Goal: Task Accomplishment & Management: Manage account settings

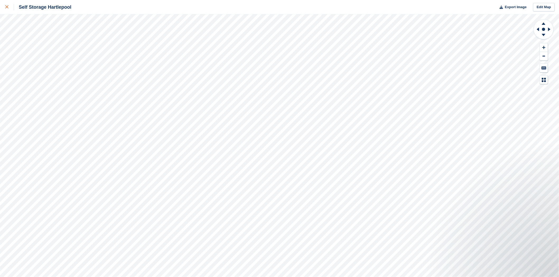
click at [10, 9] on div at bounding box center [9, 7] width 9 height 6
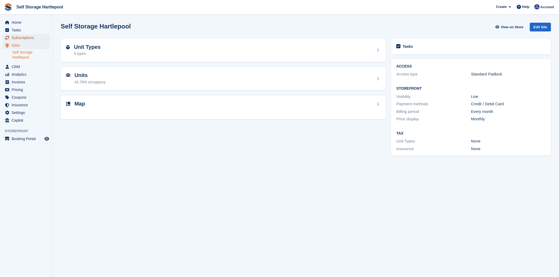
click at [21, 35] on span "Subscriptions" at bounding box center [28, 37] width 32 height 7
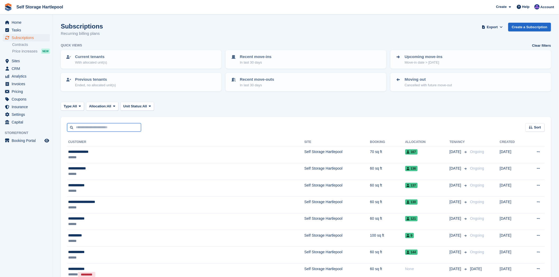
click at [104, 127] on input "text" at bounding box center [104, 127] width 74 height 9
type input "******"
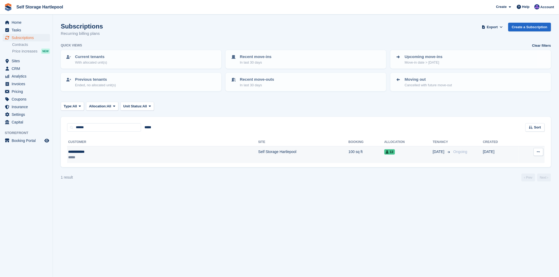
click at [258, 157] on td "Self Storage Hartlepool" at bounding box center [303, 155] width 90 height 17
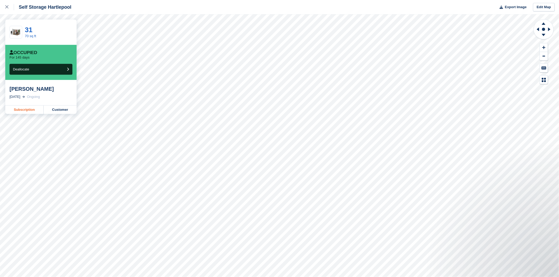
click at [28, 109] on link "Subscription" at bounding box center [24, 110] width 38 height 8
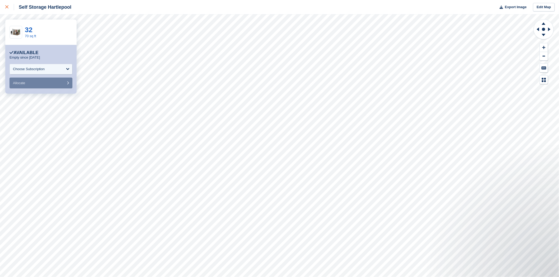
click at [10, 11] on link at bounding box center [7, 7] width 14 height 14
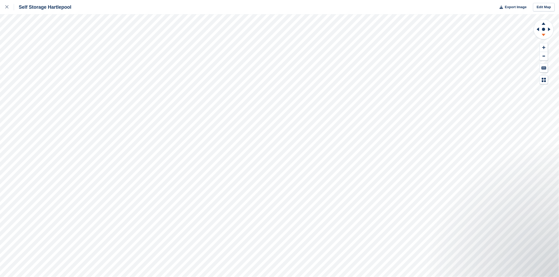
click at [542, 36] on icon at bounding box center [544, 35] width 14 height 7
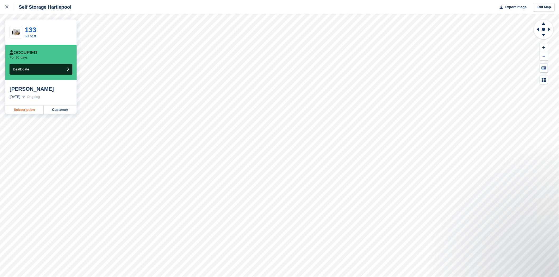
click at [24, 110] on link "Subscription" at bounding box center [24, 110] width 38 height 8
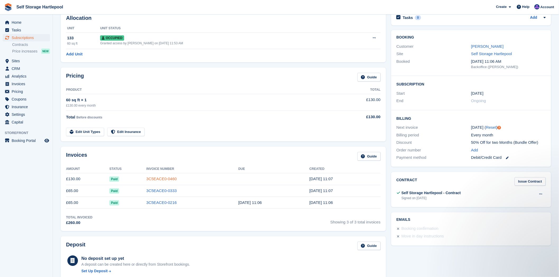
click at [155, 178] on link "3C5EACE0-0460" at bounding box center [161, 179] width 30 height 4
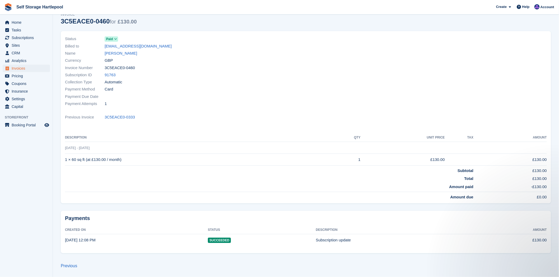
click at [115, 37] on icon at bounding box center [115, 38] width 3 height 3
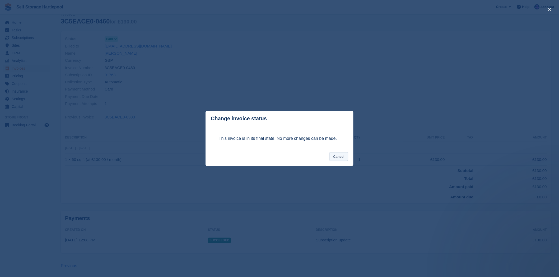
click at [339, 156] on button "Cancel" at bounding box center [338, 156] width 19 height 9
